Goal: Check status: Check status

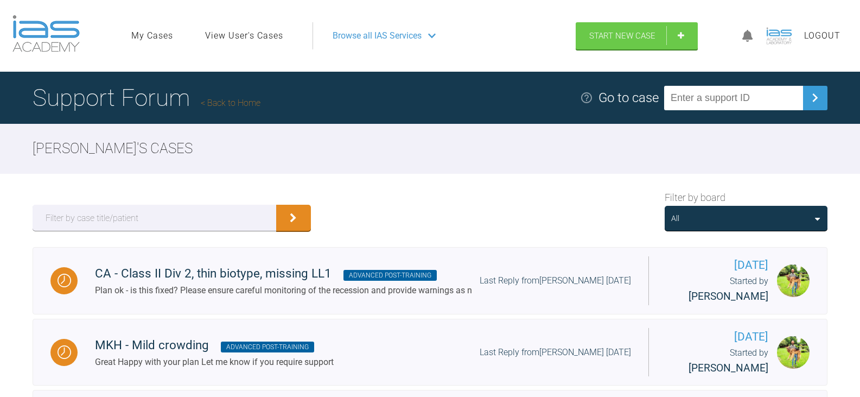
scroll to position [163, 0]
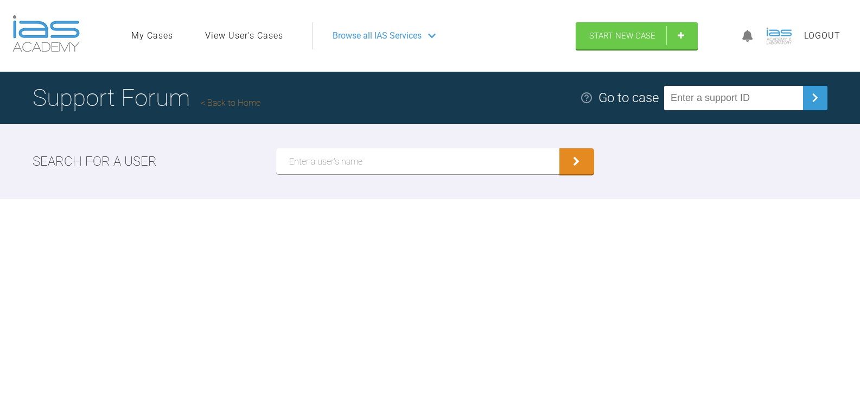
click at [702, 92] on input "text" at bounding box center [733, 98] width 139 height 24
paste input "RNTQAHWH"
type input "RNTQAHWH"
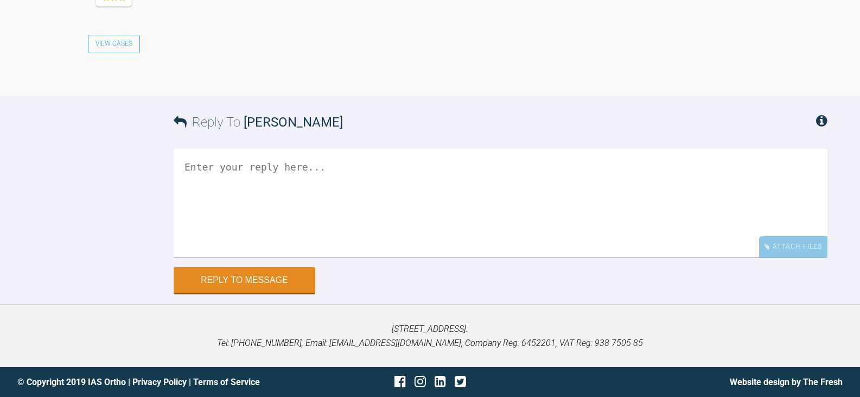
scroll to position [2939, 0]
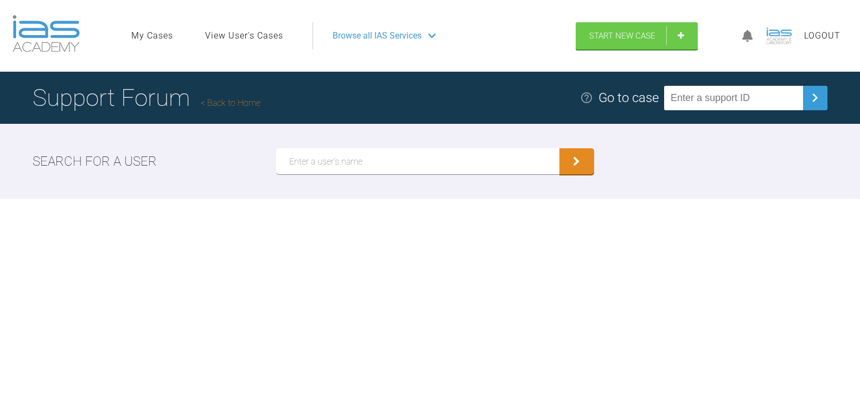
click at [765, 100] on input "text" at bounding box center [733, 98] width 139 height 24
paste input "VVFGJG1M"
type input "VVFGJG1M"
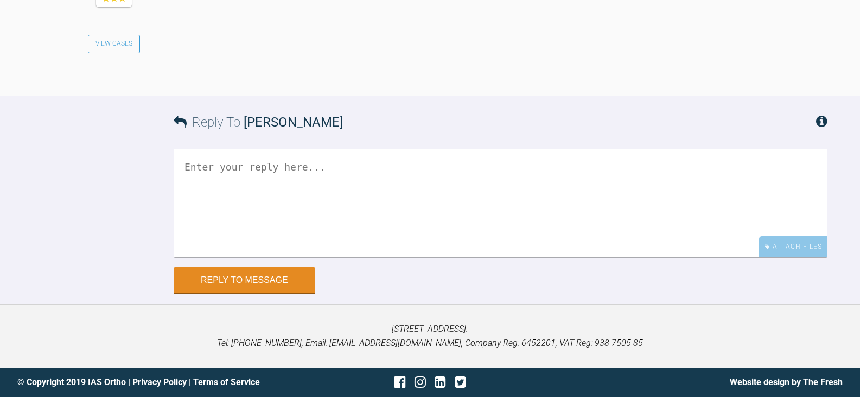
scroll to position [1140, 0]
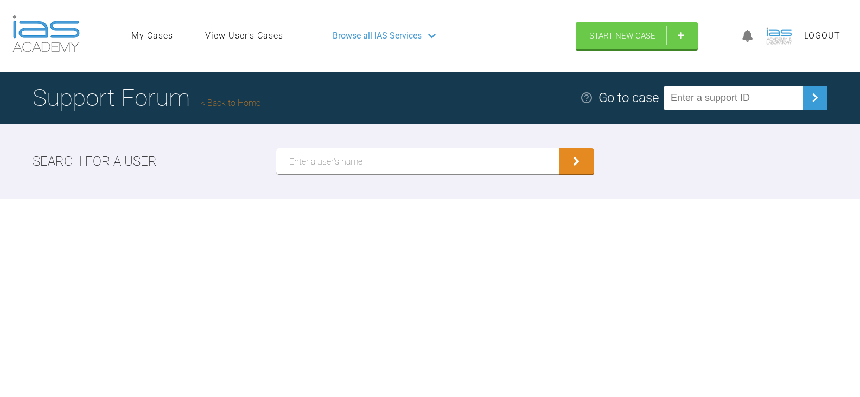
click at [742, 102] on input "text" at bounding box center [733, 98] width 139 height 24
paste input "Y7CFINKI"
type input "Y7CFINKI"
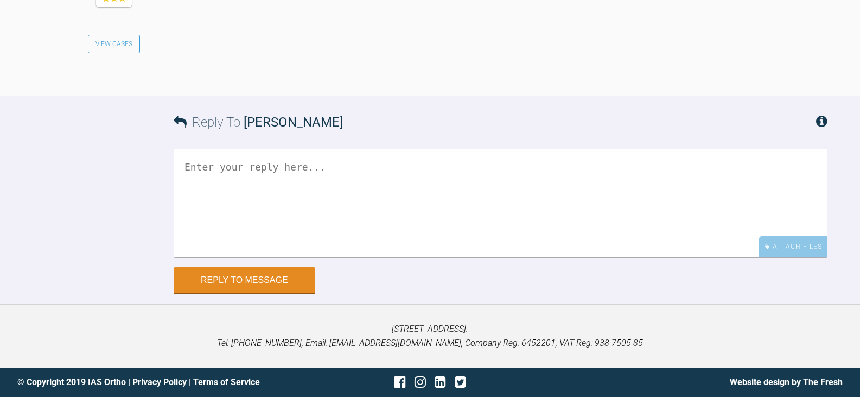
scroll to position [1299, 0]
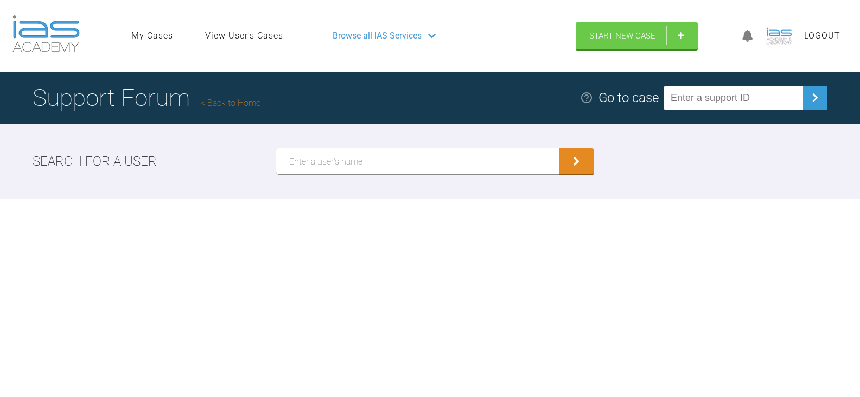
click at [725, 107] on input "text" at bounding box center [733, 98] width 139 height 24
paste input "VFJOWCCR"
type input "VFJOWCCR"
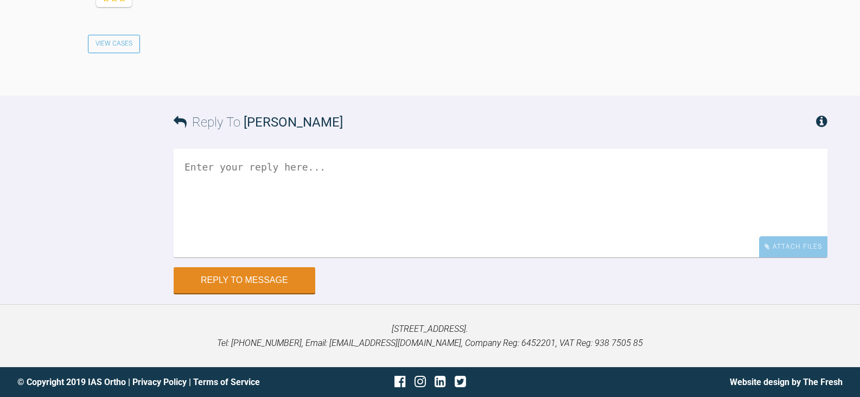
scroll to position [1265, 0]
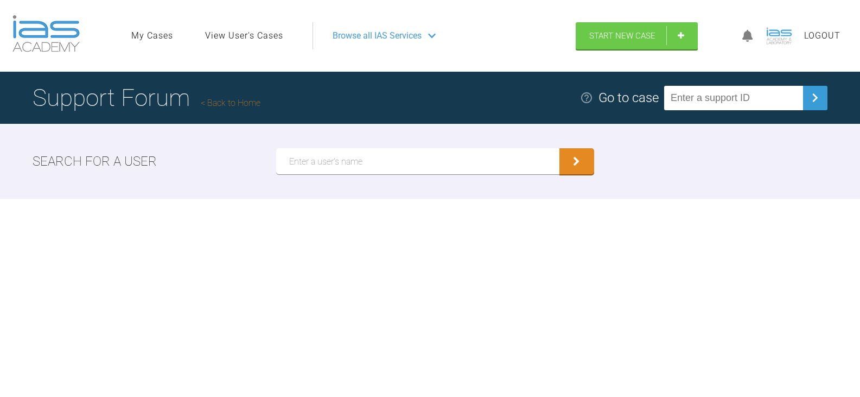
click at [759, 92] on input "text" at bounding box center [733, 98] width 139 height 24
paste input "DGVHE2Z6"
type input "DGVHE2Z6"
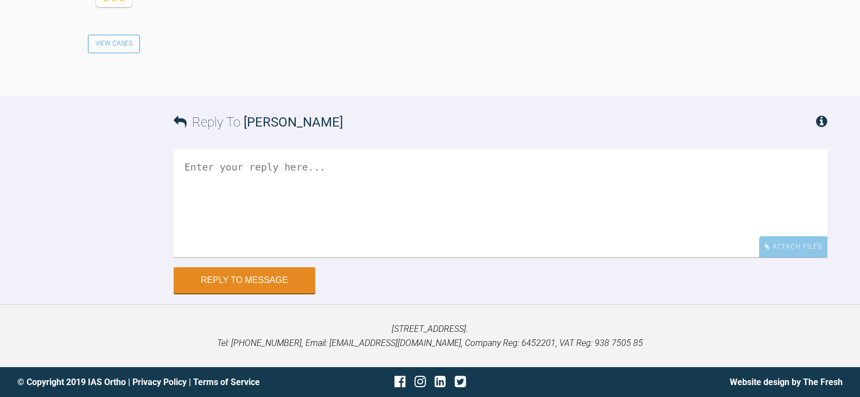
scroll to position [1260, 0]
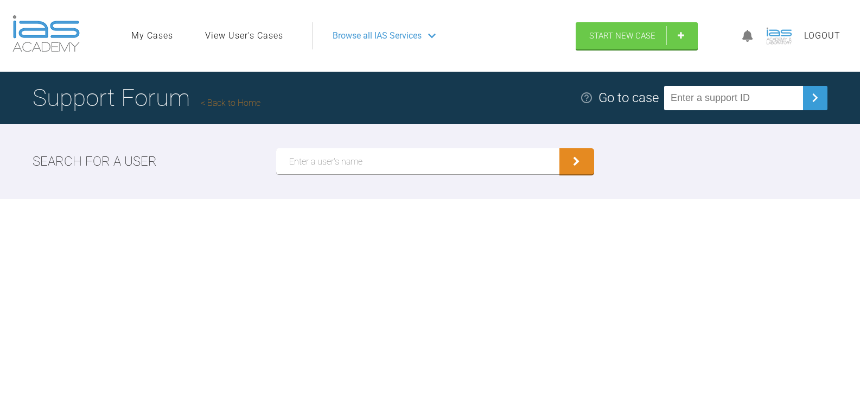
click at [776, 97] on input "text" at bounding box center [733, 98] width 139 height 24
paste input "GIKDFP3O"
type input "GIKDFP3O"
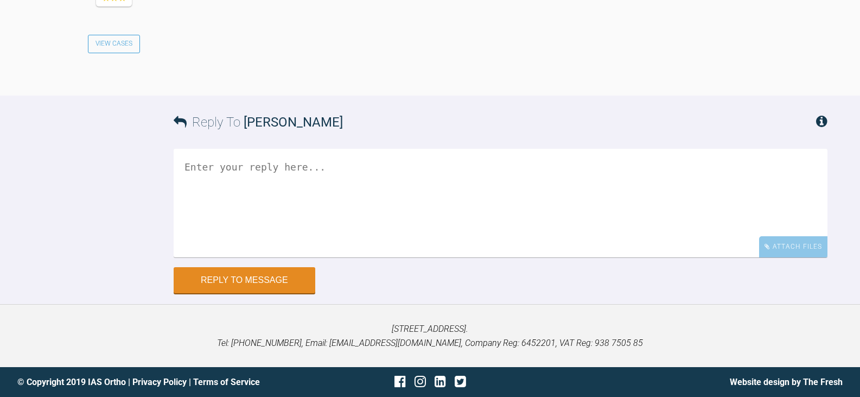
scroll to position [1846, 0]
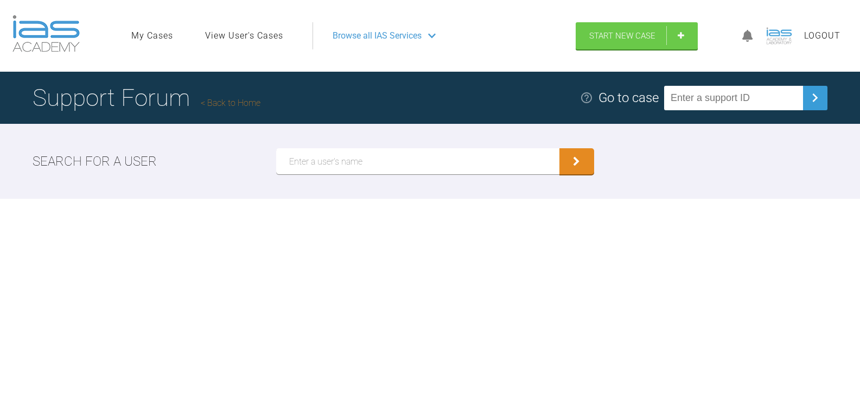
click at [761, 100] on input "text" at bounding box center [733, 98] width 139 height 24
paste input "VUWGOPXU"
type input "VUWGOPXU"
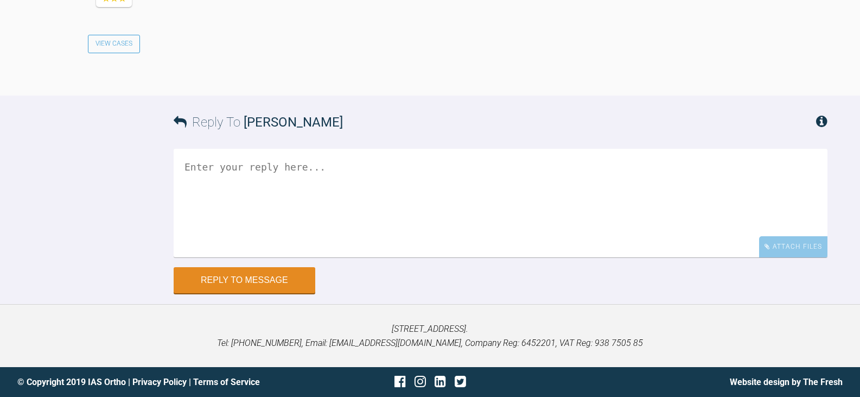
scroll to position [1339, 0]
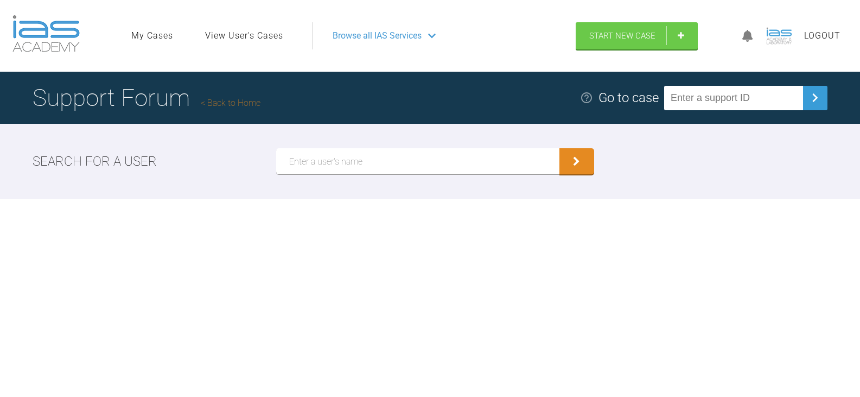
click at [729, 100] on input "text" at bounding box center [733, 98] width 139 height 24
paste input "NC9HJTSV"
type input "NC9HJTSV"
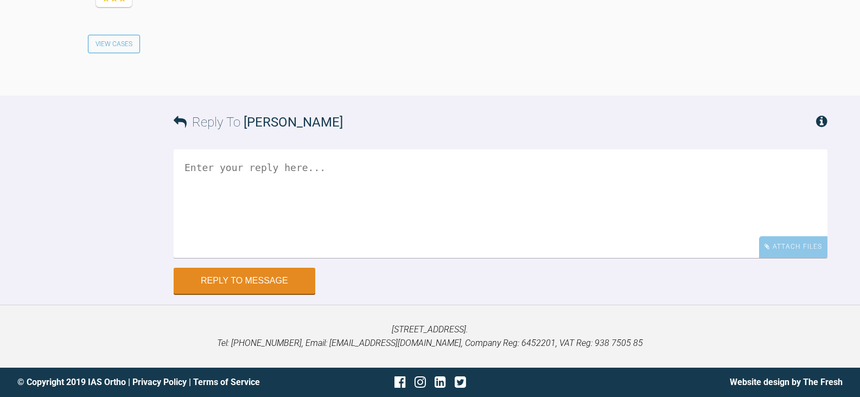
scroll to position [1466, 0]
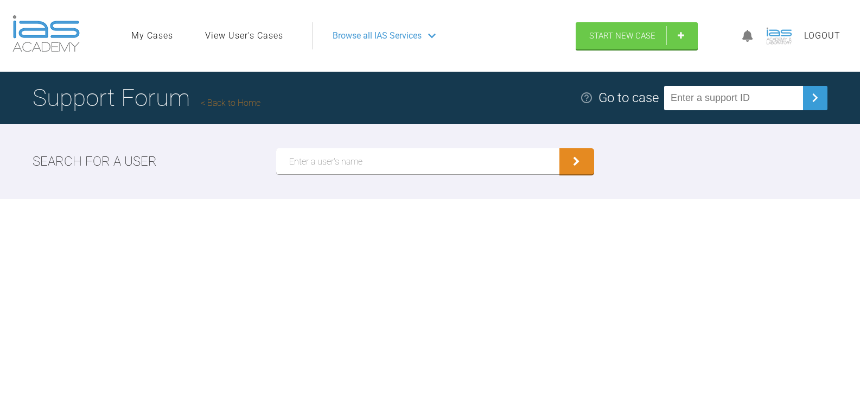
click at [726, 106] on input "text" at bounding box center [733, 98] width 139 height 24
paste input "SH6IXZYN"
type input "SH6IXZYN"
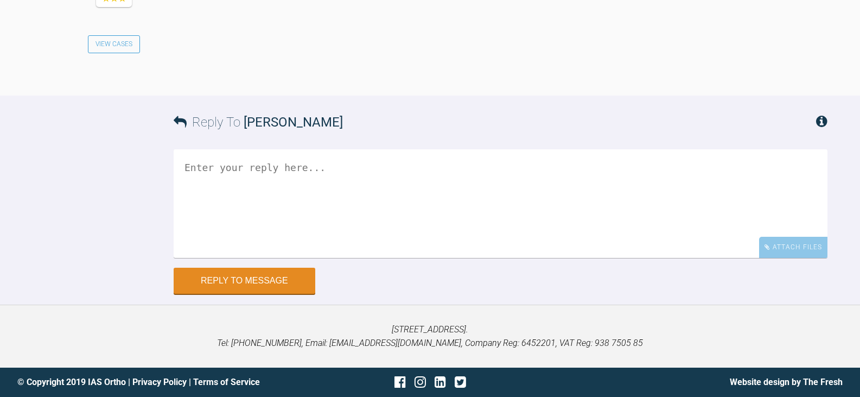
scroll to position [1194, 0]
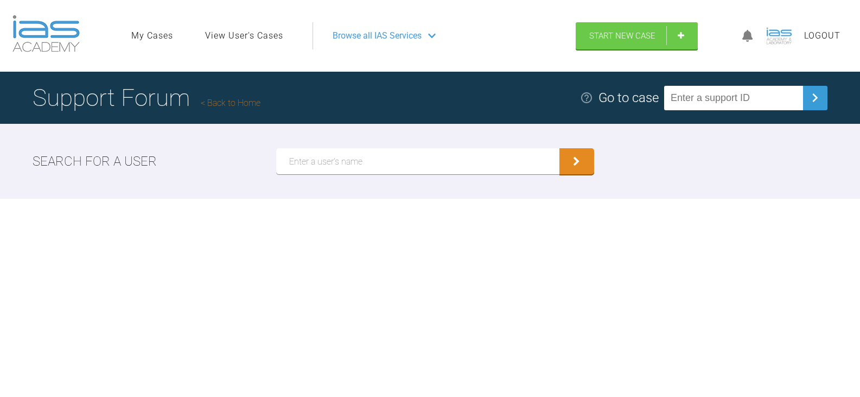
click at [718, 103] on input "text" at bounding box center [733, 98] width 139 height 24
paste input "QNN1VHMR"
type input "QNN1VHMR"
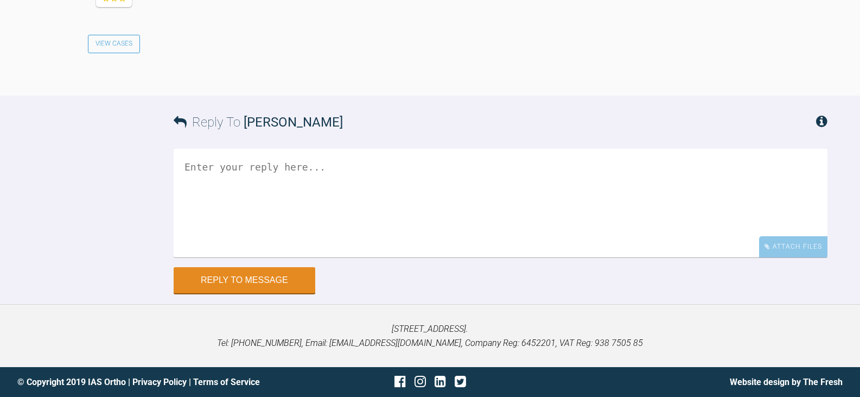
scroll to position [1308, 0]
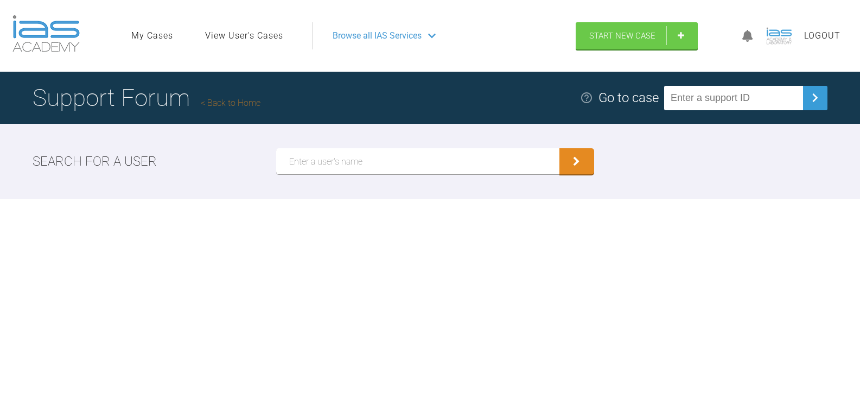
click at [731, 93] on input "text" at bounding box center [733, 98] width 139 height 24
paste input "3S7AQDJG"
type input "3S7AQDJG"
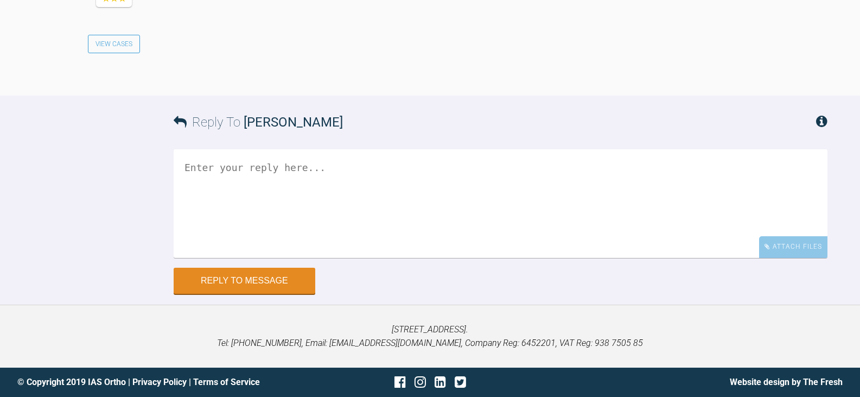
scroll to position [1255, 0]
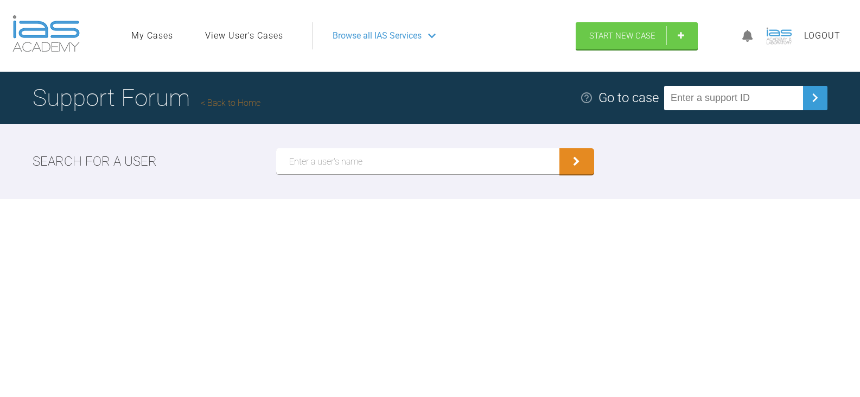
click at [789, 98] on input "text" at bounding box center [733, 98] width 139 height 24
paste input "C3WZEMNF"
type input "C3WZEMNF"
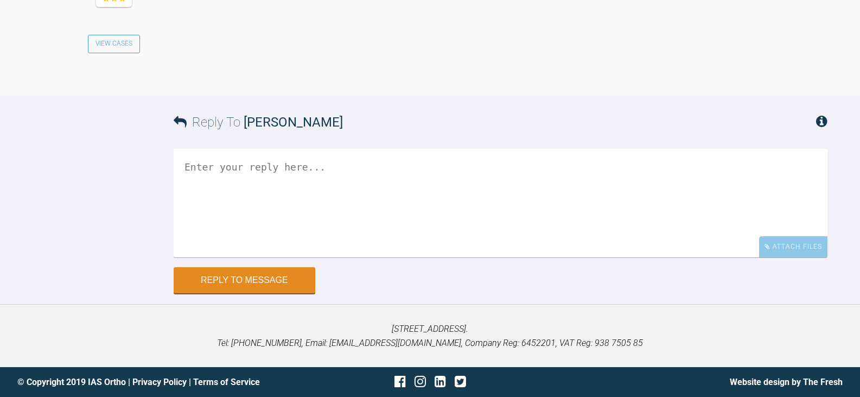
scroll to position [1354, 0]
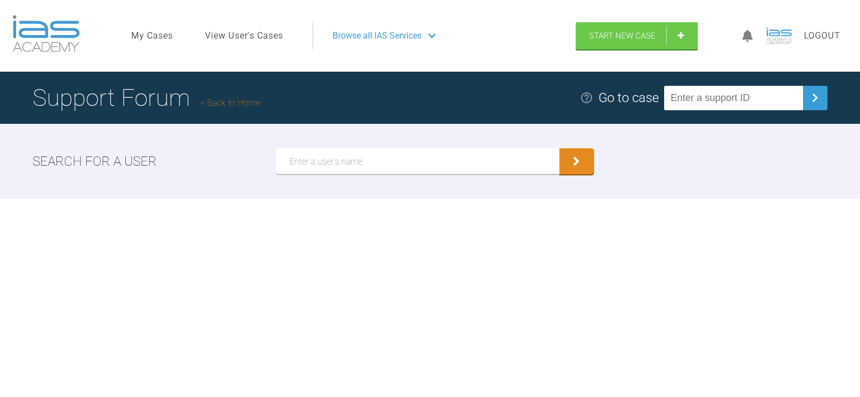
click at [763, 100] on input "text" at bounding box center [733, 98] width 139 height 24
paste input "G3AHUJLX"
type input "G3AHUJLX"
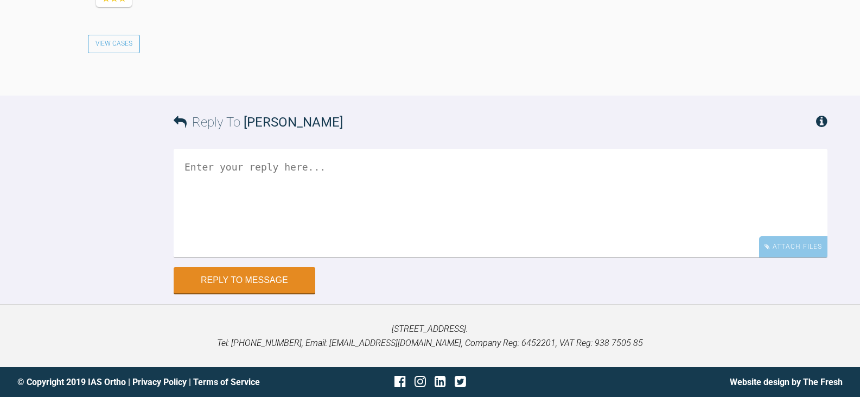
scroll to position [1148, 0]
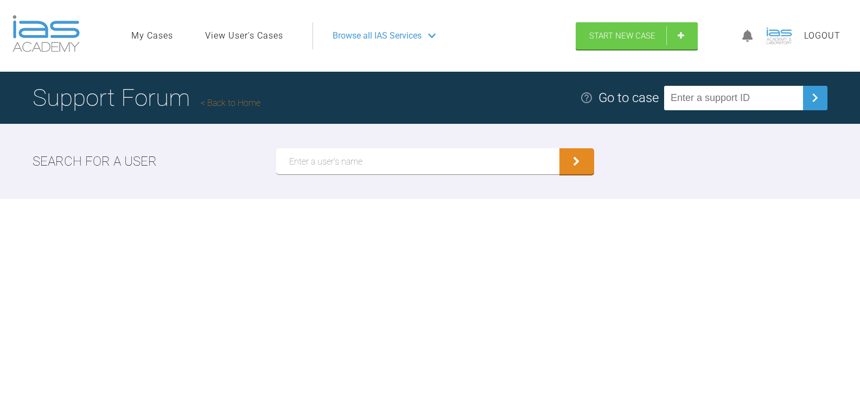
click at [777, 101] on input "text" at bounding box center [733, 98] width 139 height 24
paste input "6A42RQ5O"
type input "6A42RQ5O"
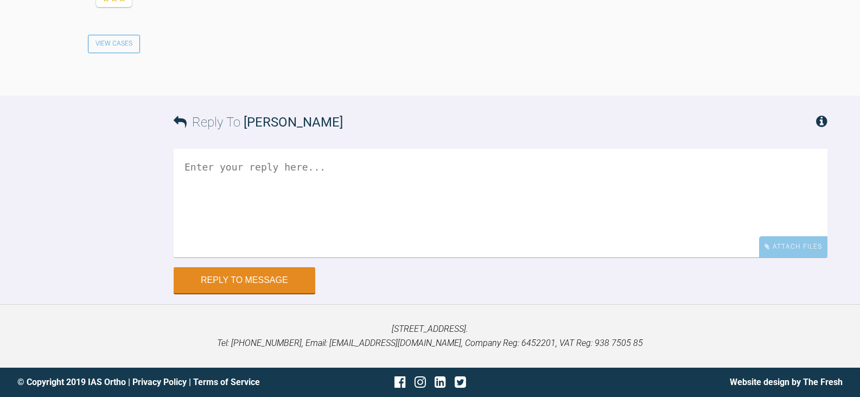
scroll to position [1954, 0]
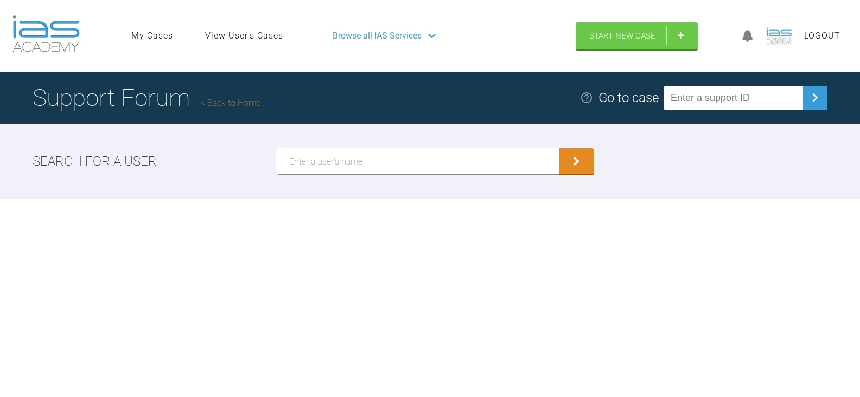
click at [795, 98] on input "text" at bounding box center [733, 98] width 139 height 24
paste input "FKV7JHFI"
type input "FKV7JHFI"
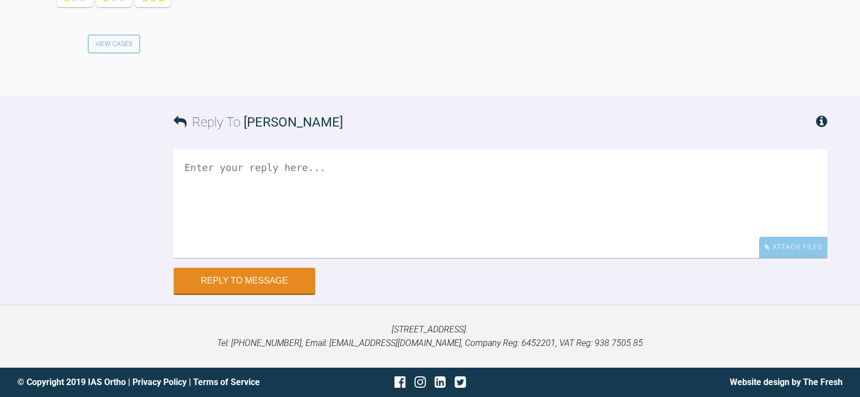
scroll to position [2063, 0]
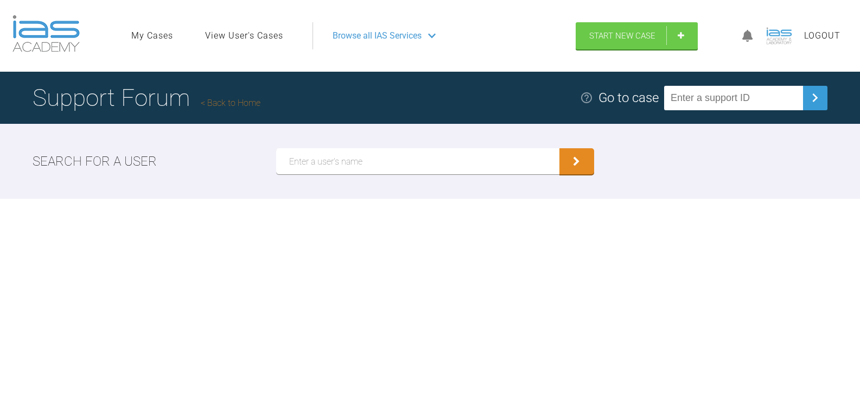
click at [715, 102] on input "text" at bounding box center [733, 98] width 139 height 24
paste input "MB05TPAV"
type input "MB05TPAV"
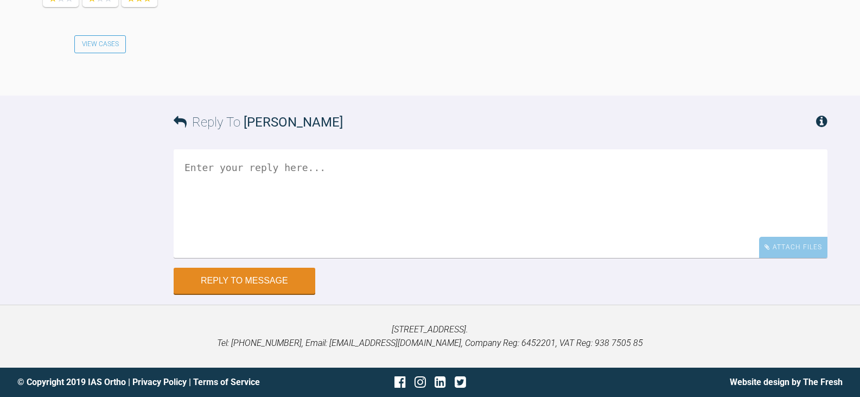
scroll to position [1846, 0]
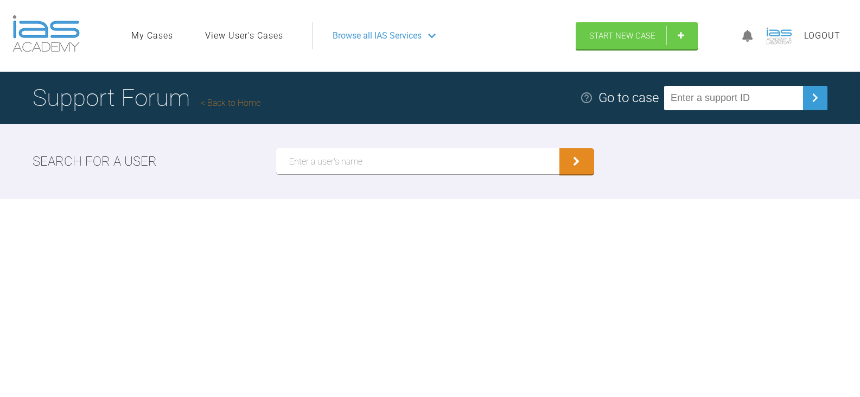
click at [759, 94] on input "text" at bounding box center [733, 98] width 139 height 24
paste input "T2TRLQ44"
type input "T2TRLQ44"
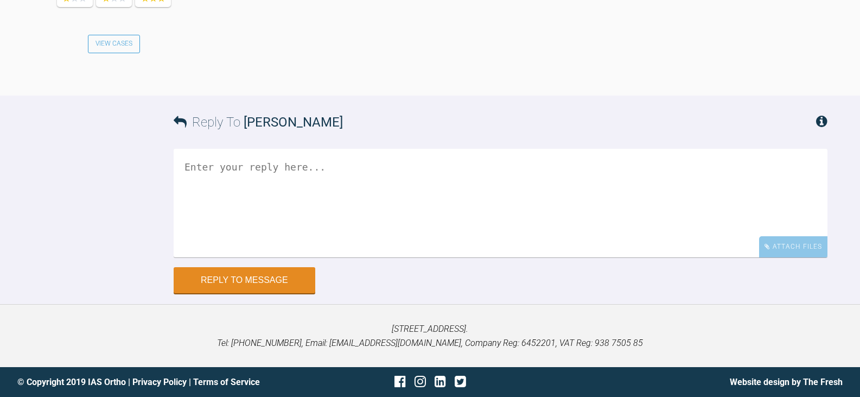
scroll to position [6051, 0]
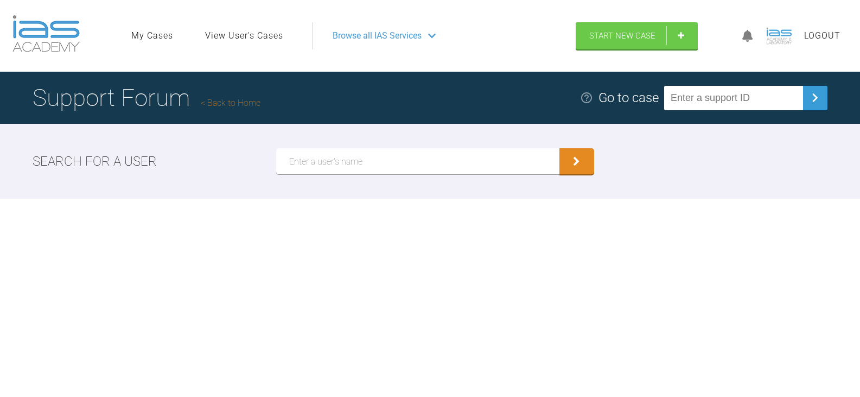
click at [708, 91] on input "text" at bounding box center [733, 98] width 139 height 24
paste input "UWHUODTL"
type input "UWHUODTL"
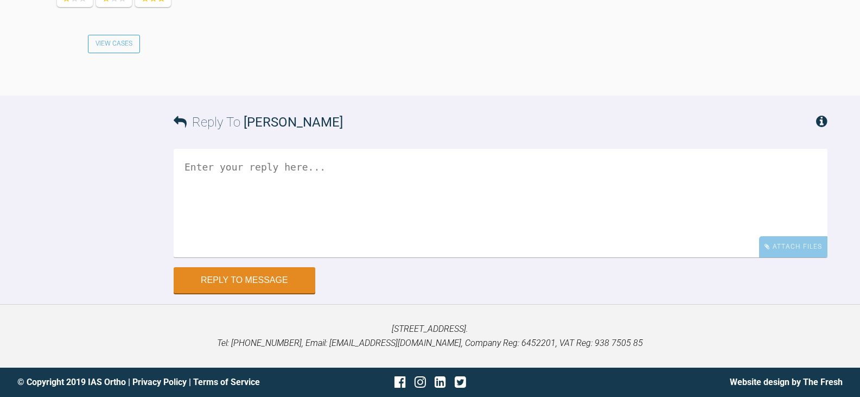
scroll to position [2784, 0]
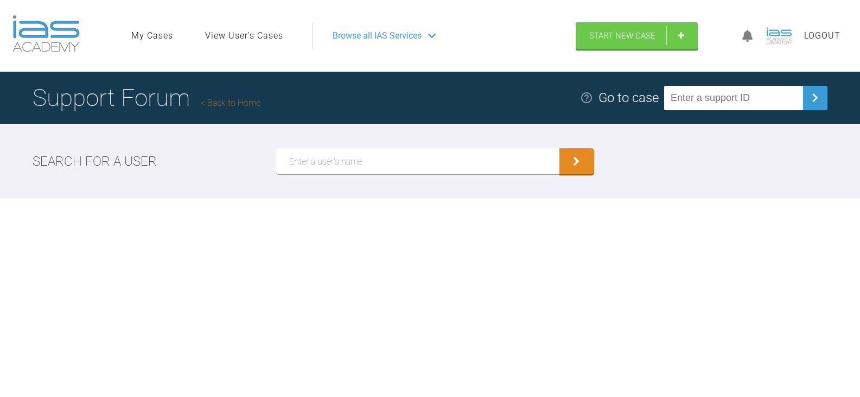
click at [769, 95] on input "text" at bounding box center [733, 98] width 139 height 24
paste input "IU2T5XAS"
type input "IU2T5XAS"
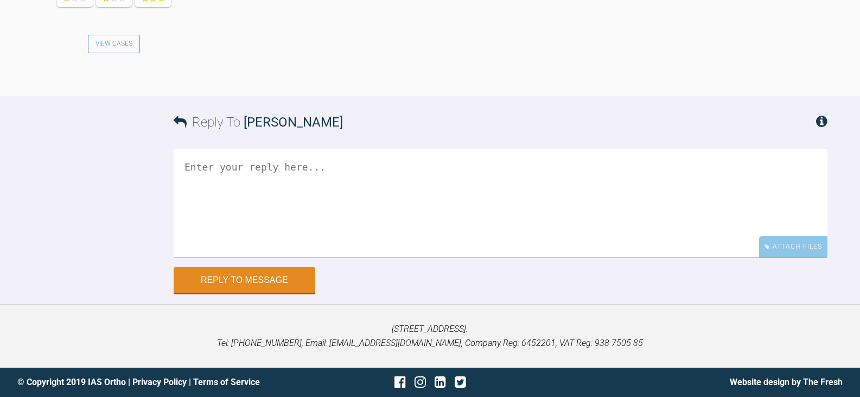
scroll to position [3040, 0]
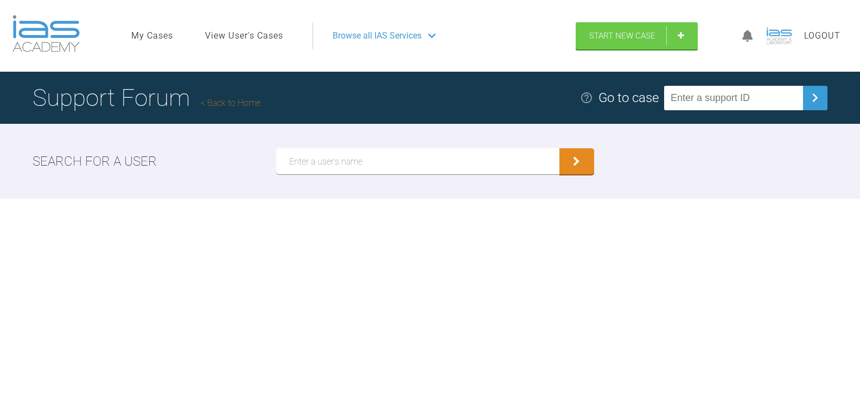
click at [711, 97] on input "text" at bounding box center [733, 98] width 139 height 24
paste input "IU2T5XAS"
type input "IU2T5XAS"
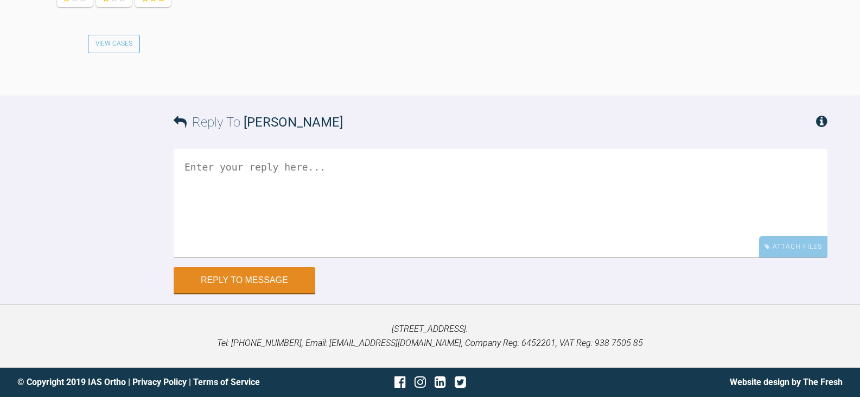
scroll to position [3309, 0]
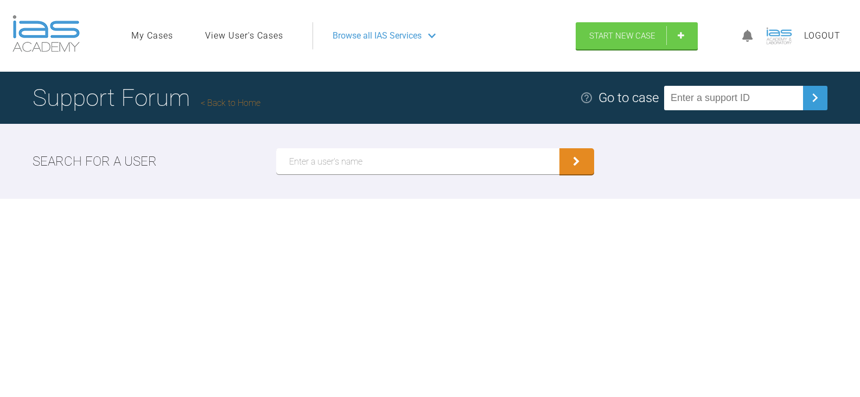
click at [755, 94] on input "text" at bounding box center [733, 98] width 139 height 24
paste input "F3NYNPJ4"
type input "F3NYNPJ4"
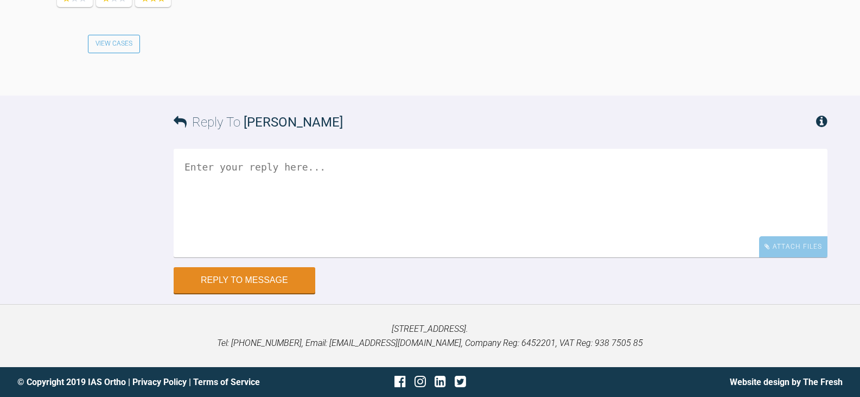
scroll to position [2946, 0]
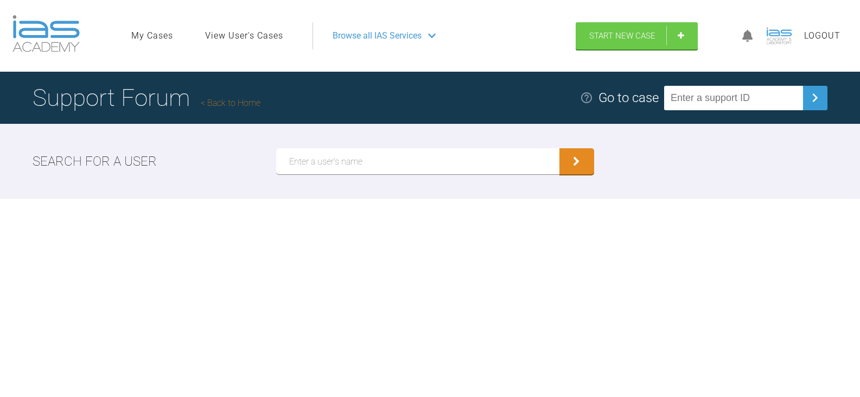
click at [746, 93] on input "text" at bounding box center [733, 98] width 139 height 24
paste input "GPGSRHGL"
type input "GPGSRHGL"
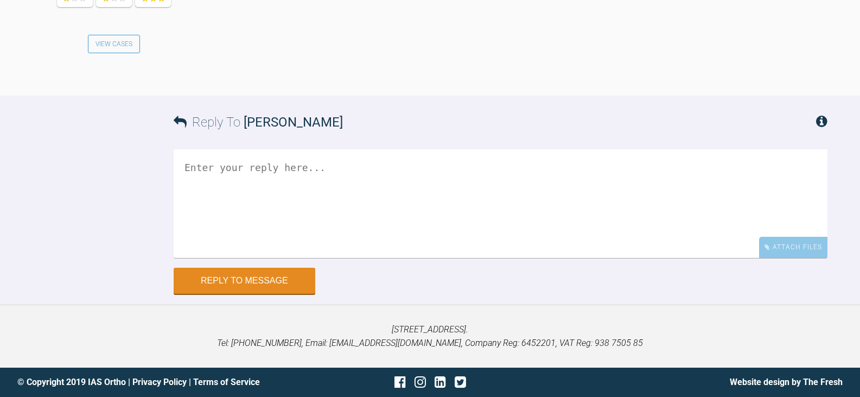
scroll to position [1871, 0]
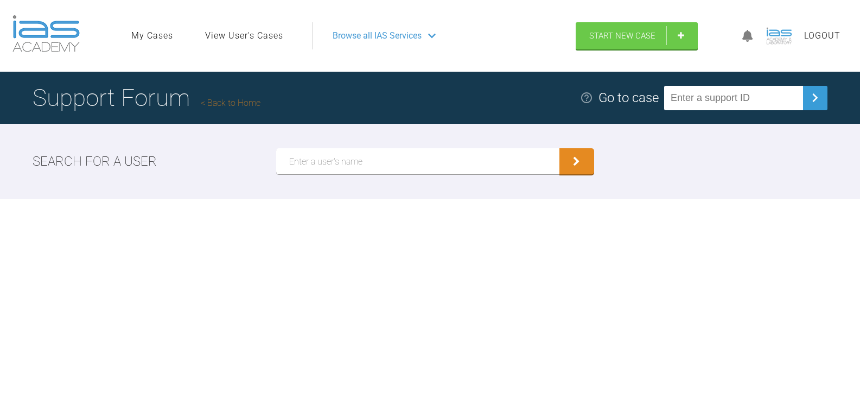
click at [775, 98] on input "text" at bounding box center [733, 98] width 139 height 24
paste input "QKENTDMW"
type input "QKENTDMW"
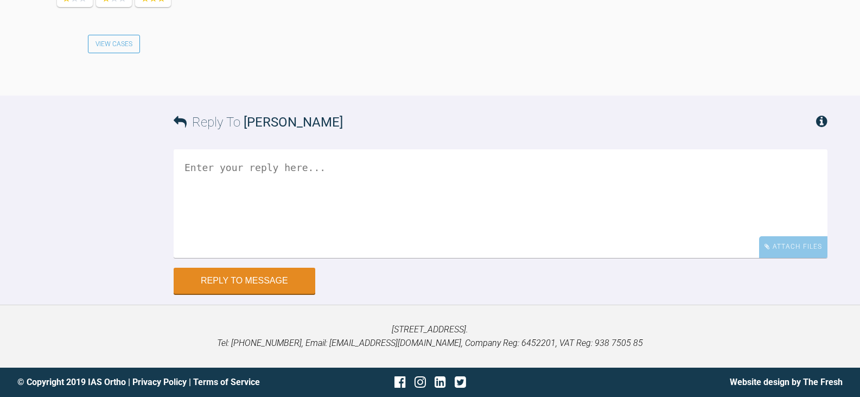
scroll to position [4374, 0]
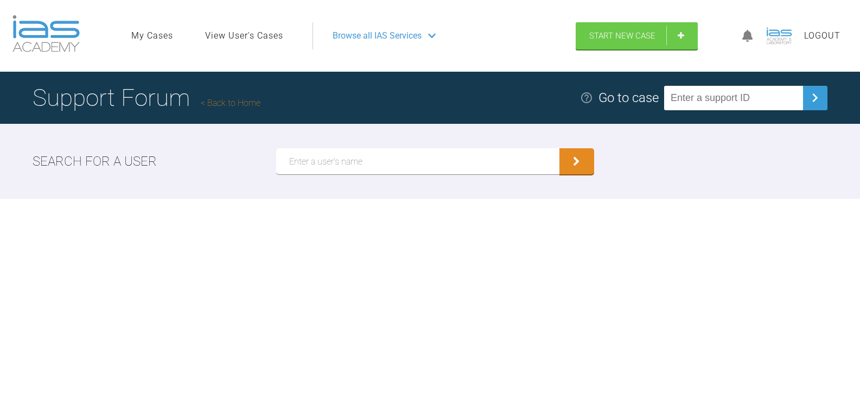
click at [761, 99] on input "text" at bounding box center [733, 98] width 139 height 24
paste input "ZTD34CQ9"
type input "ZTD34CQ9"
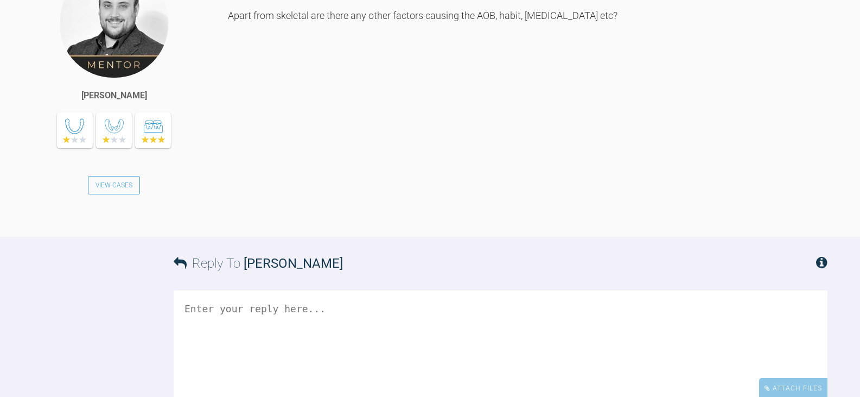
scroll to position [1938, 0]
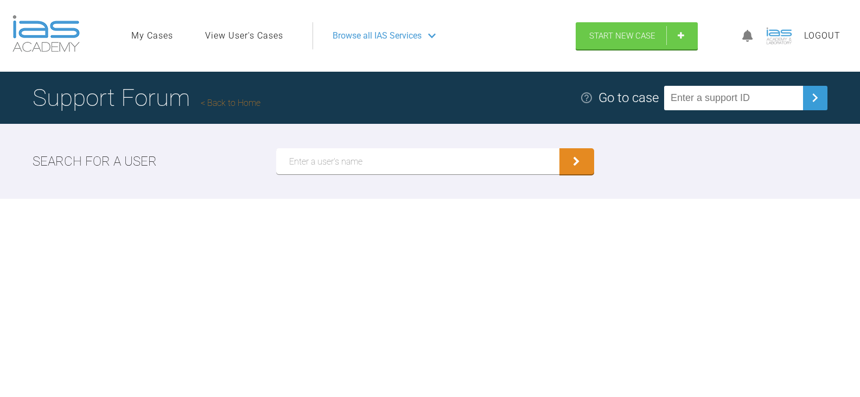
click at [714, 95] on input "text" at bounding box center [733, 98] width 139 height 24
paste input "B5YJXAMJ"
type input "B5YJXAMJ"
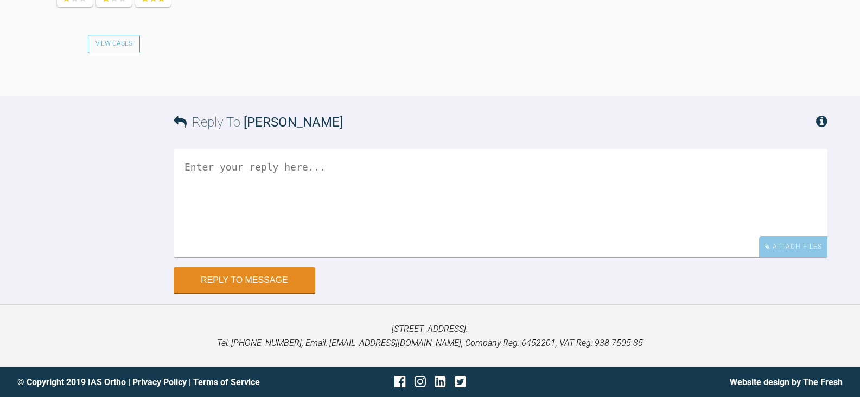
scroll to position [1228, 0]
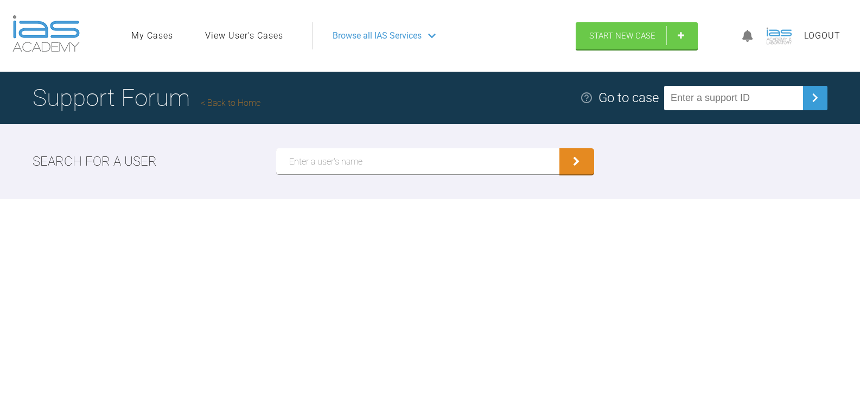
click at [789, 94] on input "text" at bounding box center [733, 98] width 139 height 24
paste input "SB4QZXSC"
type input "SB4QZXSC"
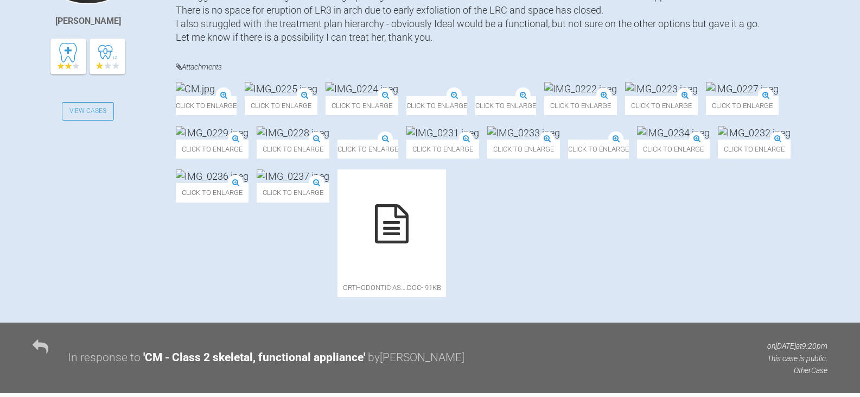
scroll to position [380, 0]
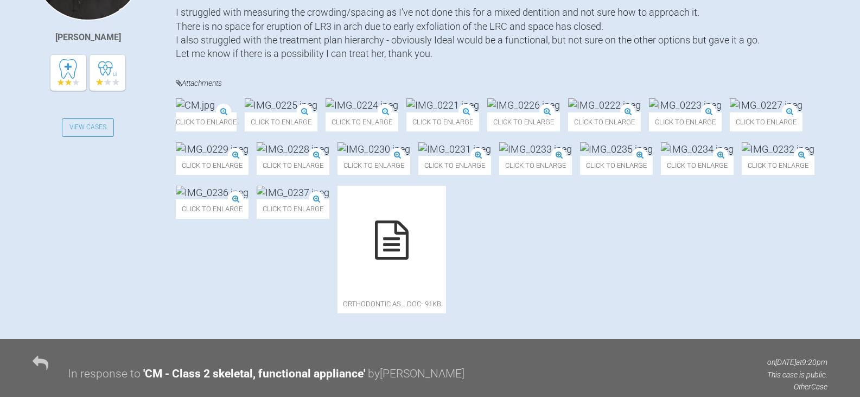
click at [479, 112] on img at bounding box center [443, 105] width 73 height 14
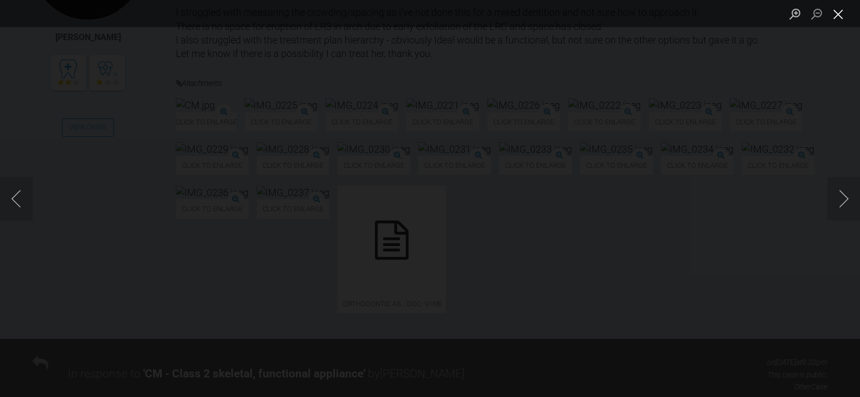
click at [833, 16] on button "Close lightbox" at bounding box center [839, 13] width 22 height 19
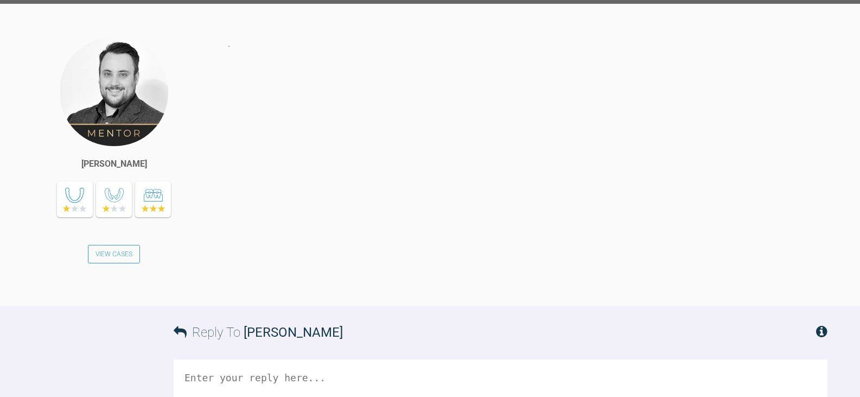
scroll to position [3039, 0]
